Goal: Task Accomplishment & Management: Manage account settings

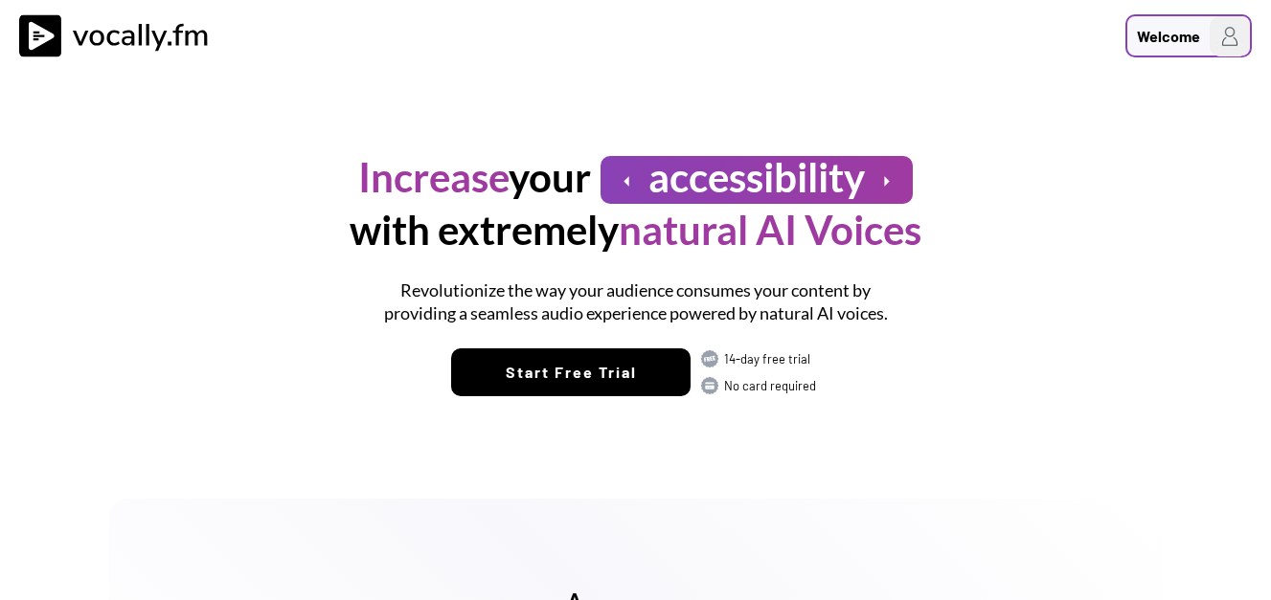
click at [1181, 35] on div "Welcome" at bounding box center [1168, 36] width 63 height 23
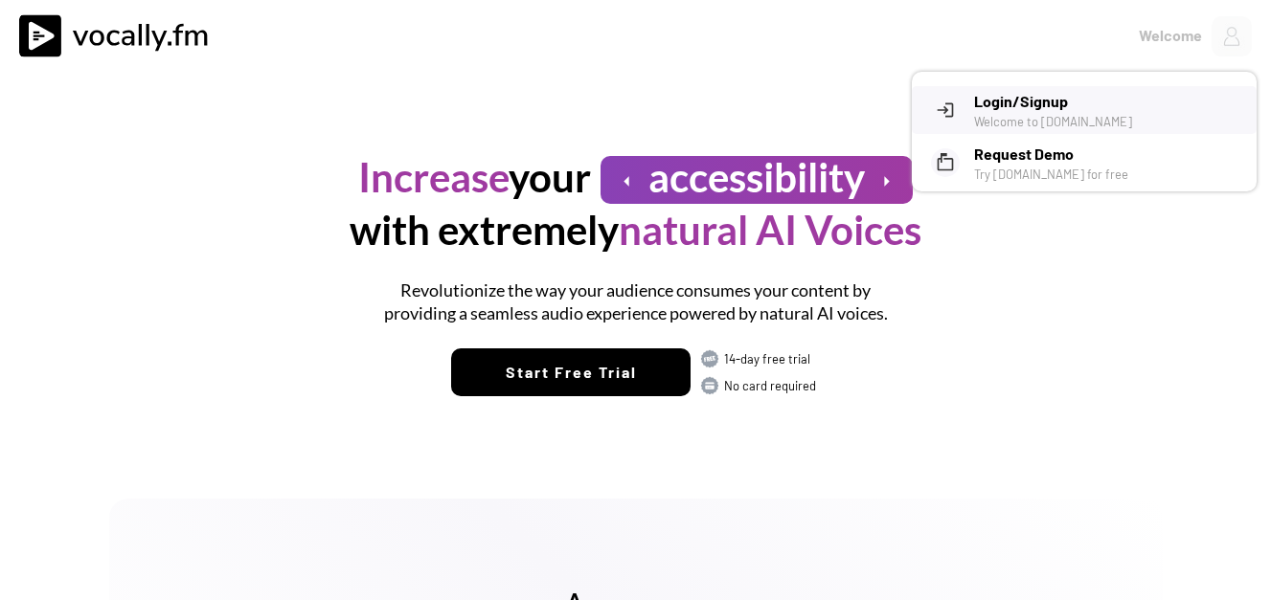
click at [1030, 102] on h3 "Login/Signup" at bounding box center [1108, 101] width 268 height 23
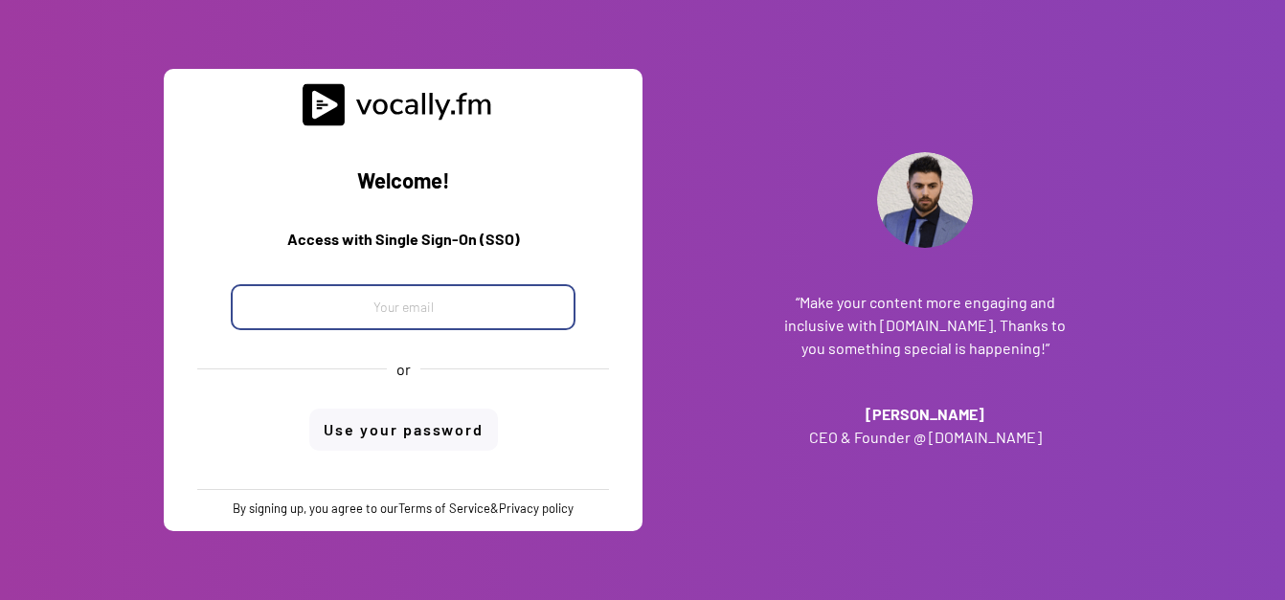
click at [417, 300] on input "email" at bounding box center [403, 307] width 345 height 46
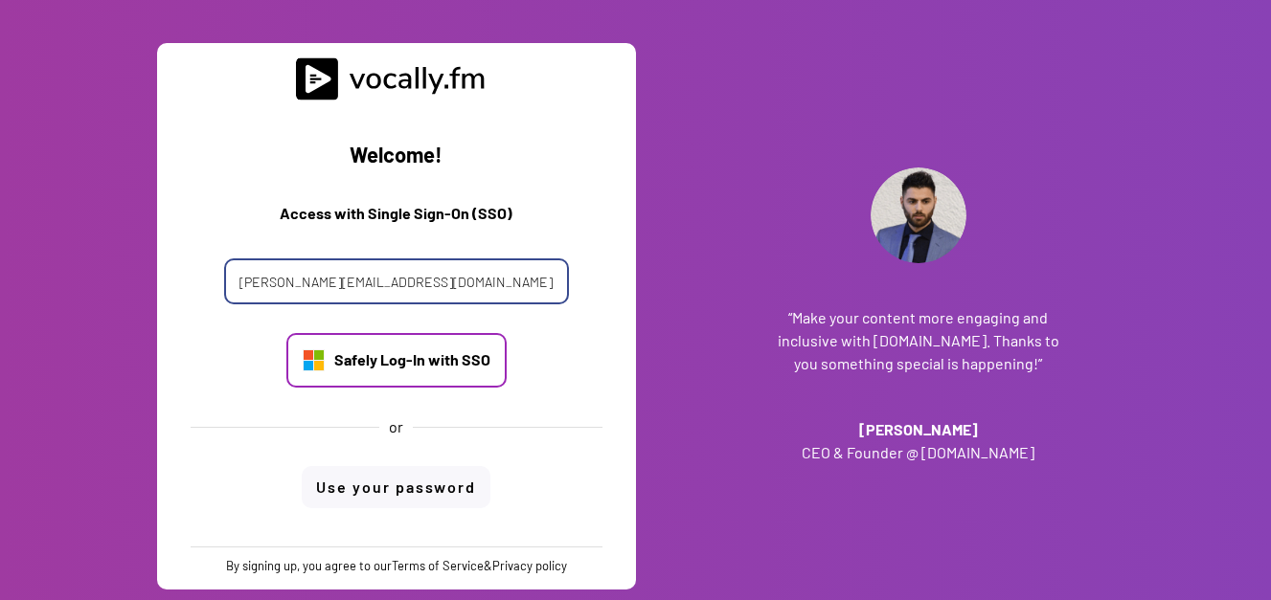
type input "[PERSON_NAME][EMAIL_ADDRESS][DOMAIN_NAME]"
click at [398, 365] on div "Safely Log-In with SSO" at bounding box center [412, 360] width 156 height 21
